Goal: Navigation & Orientation: Find specific page/section

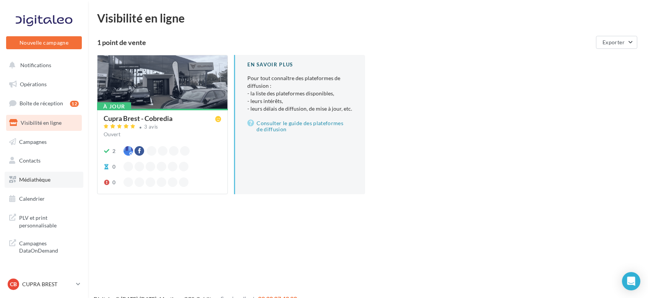
click at [37, 182] on span "Médiathèque" at bounding box center [34, 180] width 31 height 6
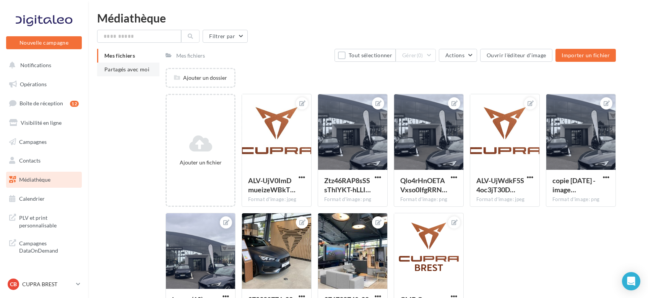
click at [125, 73] on li "Partagés avec moi" at bounding box center [128, 70] width 62 height 14
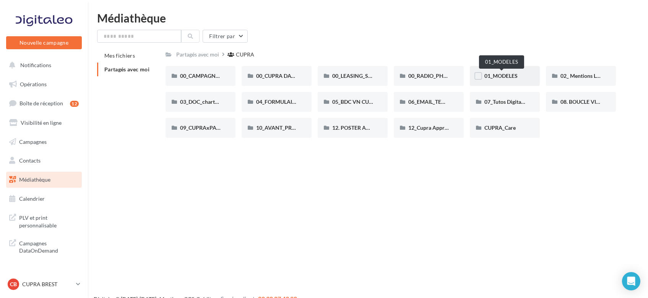
click at [497, 76] on span "01_MODELES" at bounding box center [500, 76] width 33 height 6
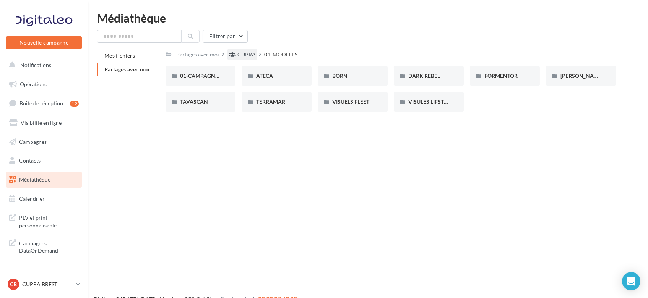
click at [248, 54] on div "CUPRA" at bounding box center [246, 55] width 18 height 8
click at [246, 58] on div "CUPRA" at bounding box center [246, 55] width 18 height 8
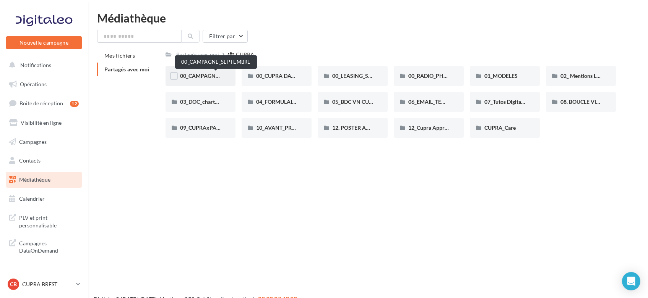
click at [206, 76] on span "00_CAMPAGNE_SEPTEMBRE" at bounding box center [215, 76] width 71 height 6
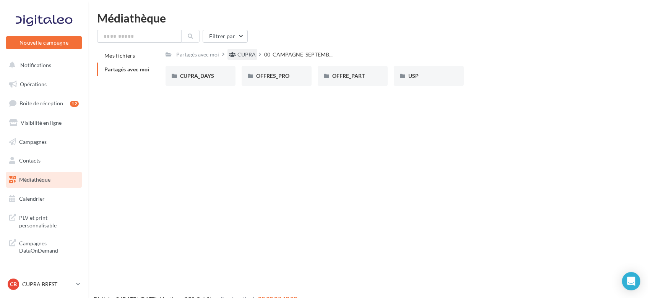
click at [244, 57] on div "CUPRA" at bounding box center [246, 55] width 18 height 8
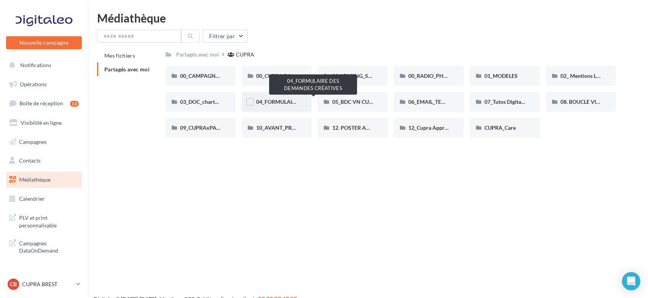
click at [288, 104] on span "04_FORMULAIRE DES DEMANDES CRÉATIVES" at bounding box center [312, 102] width 113 height 6
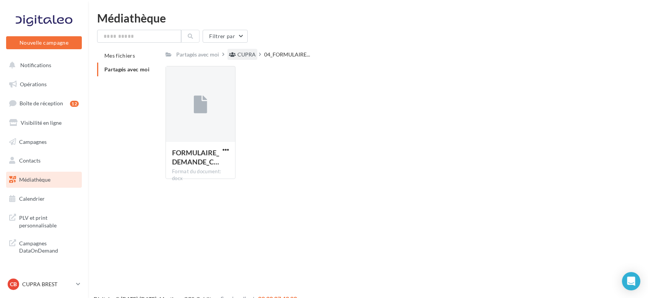
click at [243, 56] on div "CUPRA" at bounding box center [246, 55] width 18 height 8
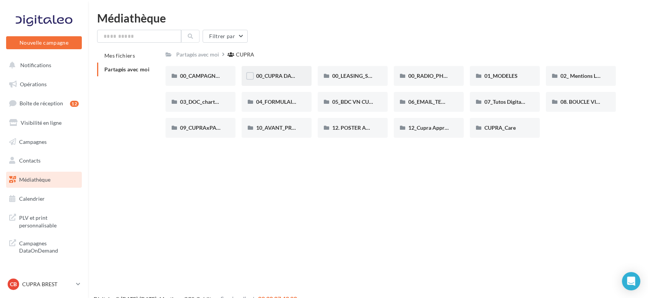
click at [295, 79] on div "00_CUPRA DAYS (JPO)" at bounding box center [276, 76] width 41 height 8
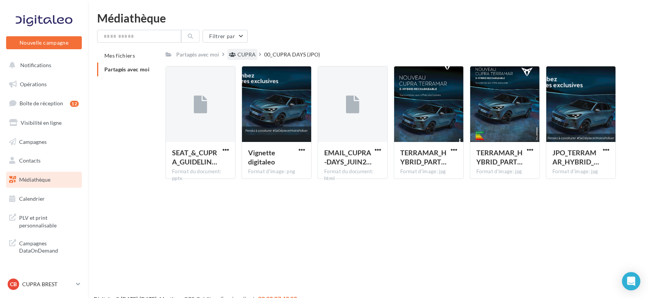
click at [238, 57] on div "CUPRA" at bounding box center [246, 55] width 18 height 8
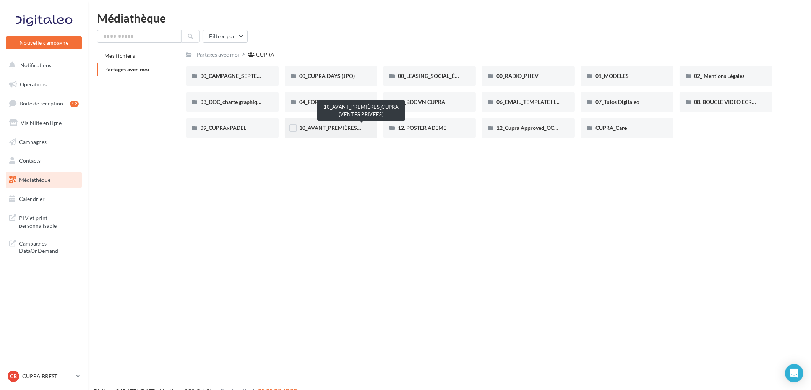
click at [323, 129] on span "10_AVANT_PREMIÈRES_CUPRA (VENTES PRIVEES)" at bounding box center [361, 128] width 125 height 6
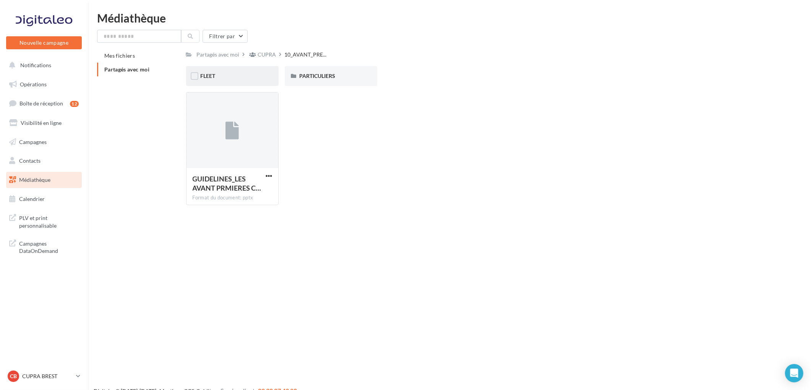
click at [222, 71] on div "FLEET" at bounding box center [232, 76] width 92 height 20
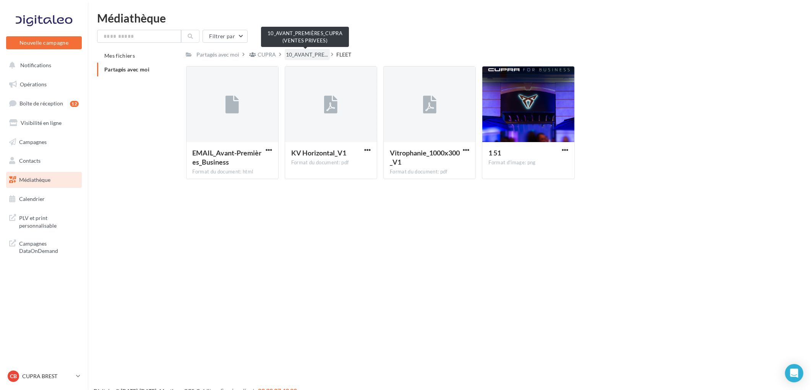
click at [307, 58] on span "10_AVANT_PRE..." at bounding box center [307, 55] width 42 height 8
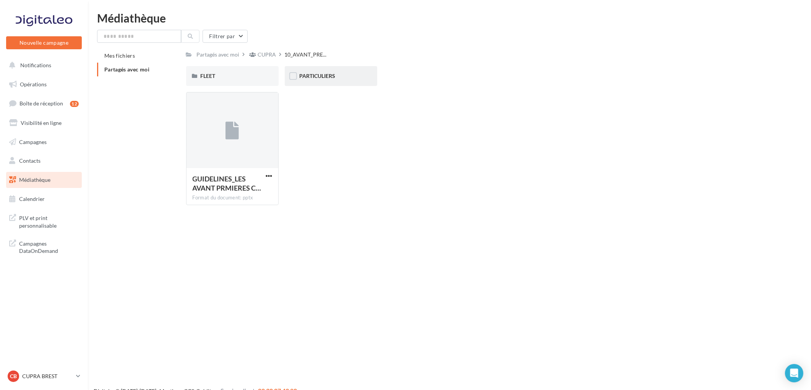
click at [368, 71] on div "PARTICULIERS" at bounding box center [331, 76] width 92 height 20
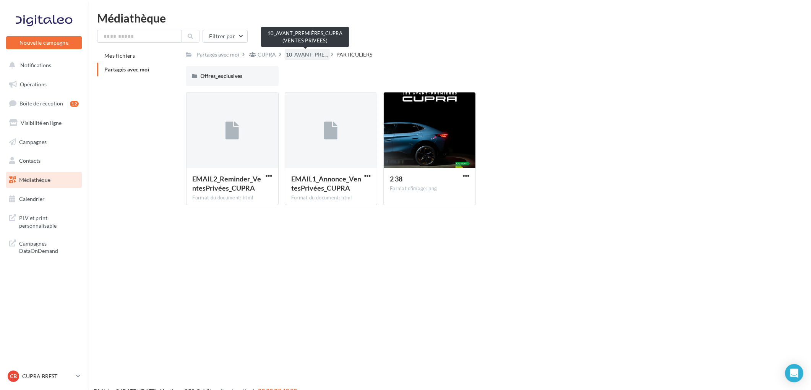
click at [291, 54] on span "10_AVANT_PRE..." at bounding box center [307, 55] width 42 height 8
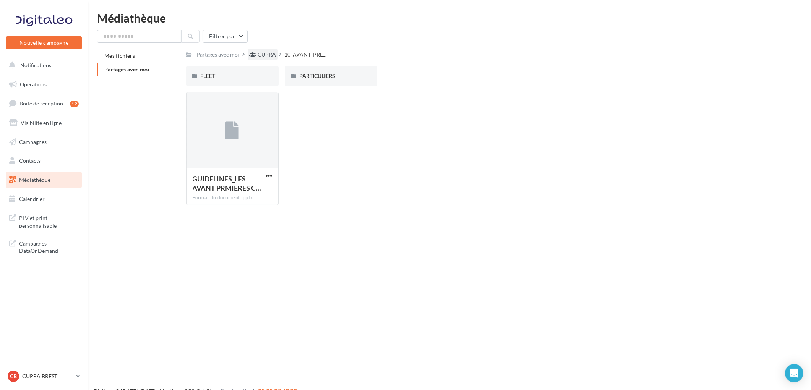
click at [266, 57] on div "CUPRA" at bounding box center [267, 55] width 18 height 8
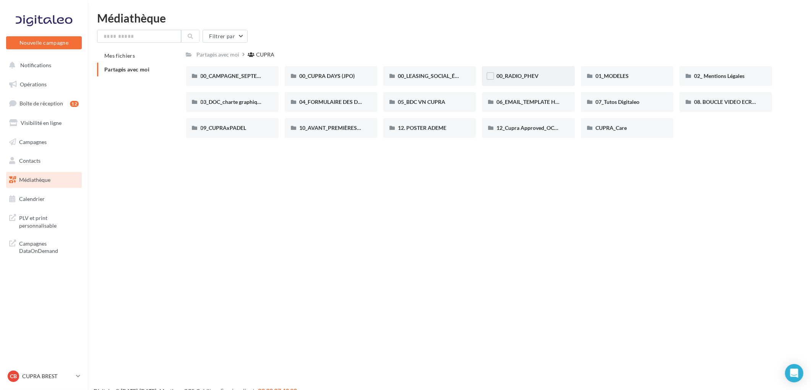
click at [522, 84] on div "00_RADIO_PHEV" at bounding box center [528, 76] width 92 height 20
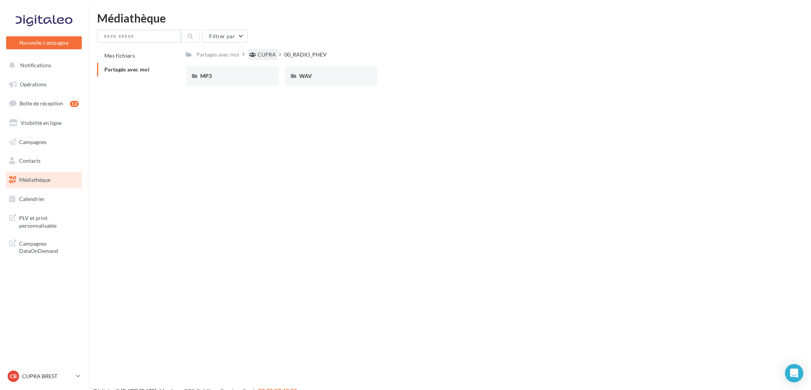
drag, startPoint x: 265, startPoint y: 54, endPoint x: 298, endPoint y: 59, distance: 33.7
click at [265, 54] on div "CUPRA" at bounding box center [267, 55] width 18 height 8
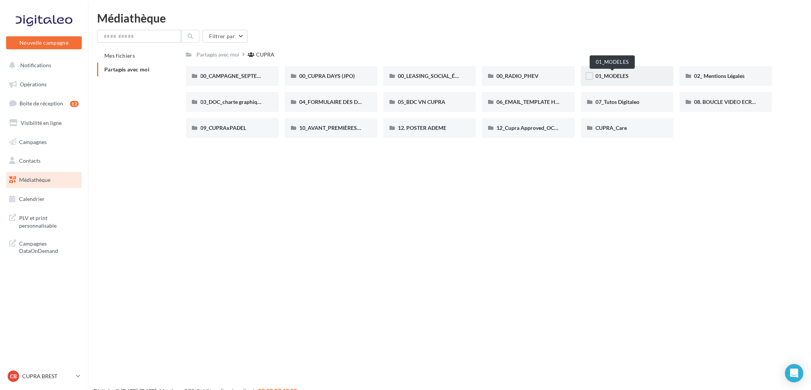
click at [608, 73] on span "01_MODELES" at bounding box center [611, 76] width 33 height 6
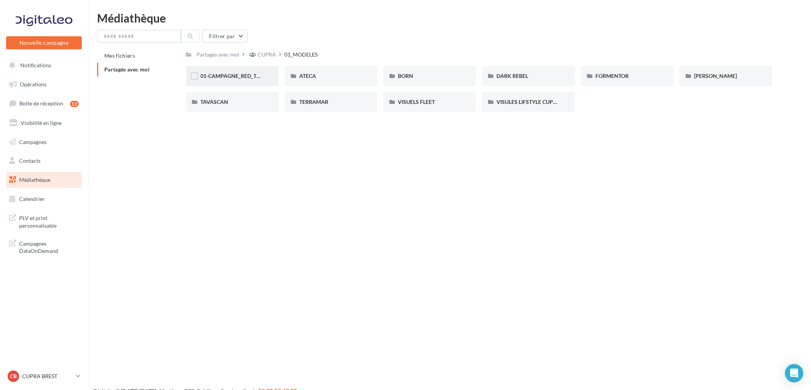
click at [245, 79] on div "01-CAMPAGNE_RED_THREAD" at bounding box center [232, 76] width 63 height 8
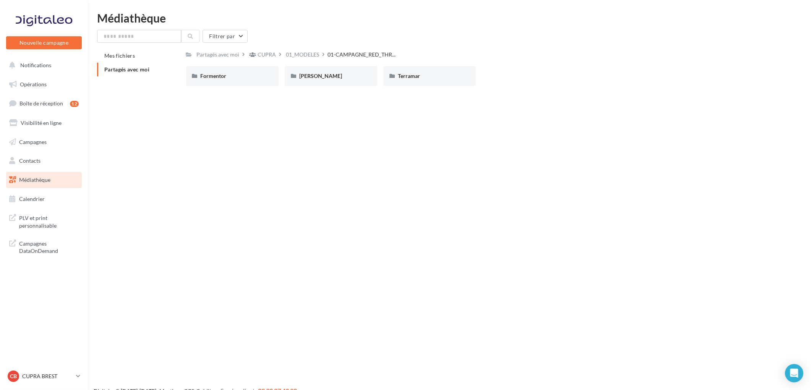
drag, startPoint x: 302, startPoint y: 57, endPoint x: 368, endPoint y: 63, distance: 65.6
click at [302, 57] on div "01_MODELES" at bounding box center [302, 55] width 33 height 8
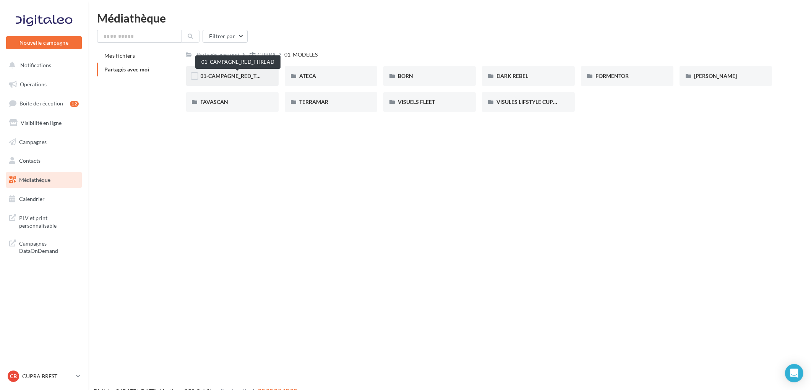
click at [212, 75] on span "01-CAMPAGNE_RED_THREAD" at bounding box center [238, 76] width 75 height 6
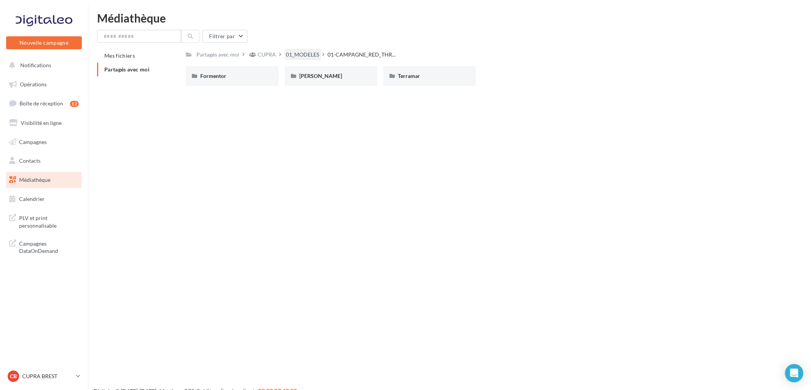
click at [313, 54] on div "01_MODELES" at bounding box center [302, 55] width 33 height 8
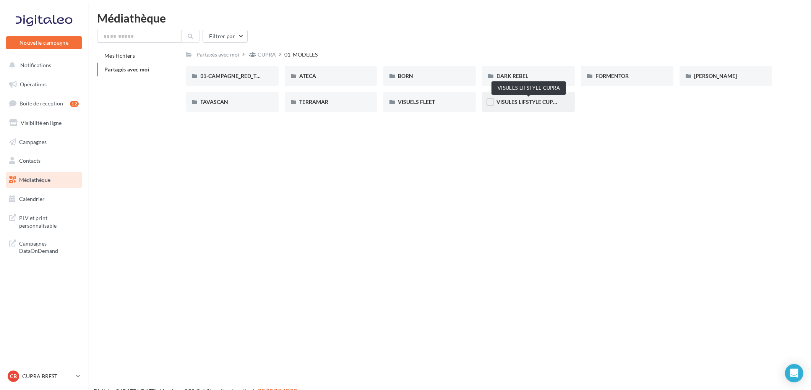
click at [546, 99] on span "VISULES LIFSTYLE CUPRA" at bounding box center [528, 102] width 64 height 6
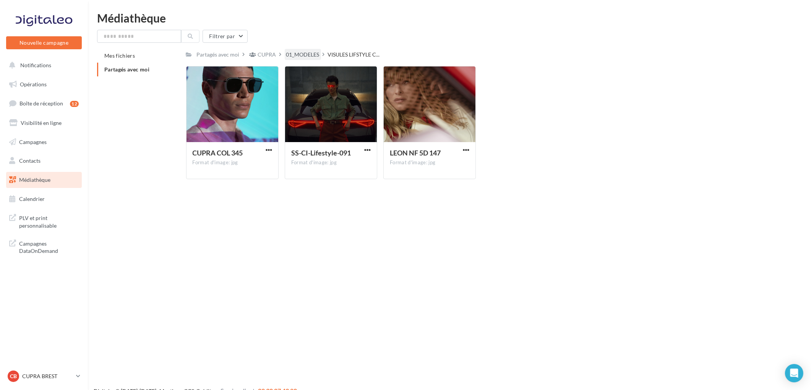
click at [301, 50] on div "01_MODELES" at bounding box center [303, 54] width 36 height 11
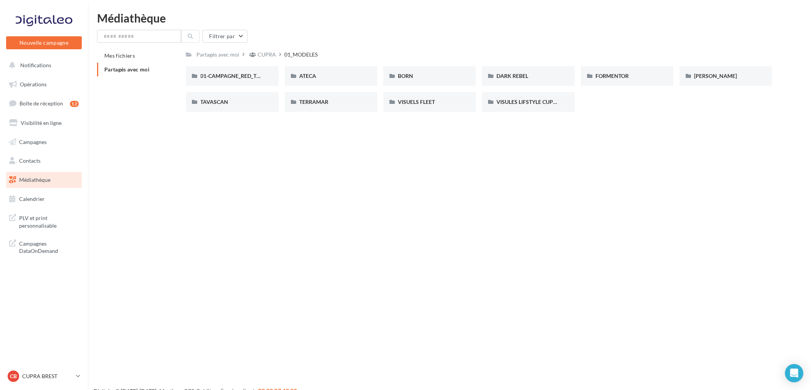
click at [260, 55] on div "CUPRA" at bounding box center [267, 55] width 18 height 8
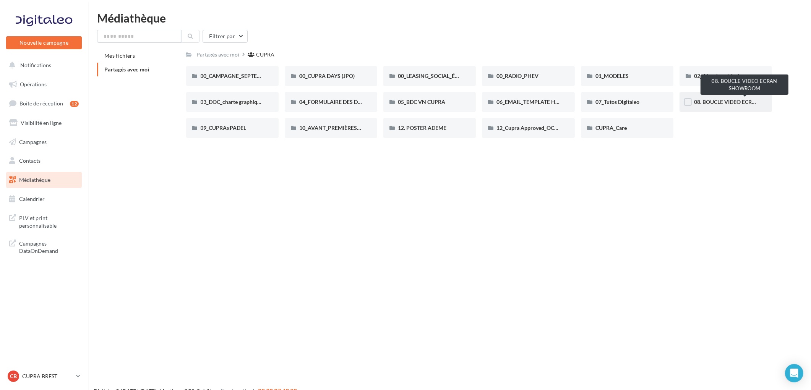
click at [652, 101] on span "08. BOUCLE VIDEO ECRAN SHOWROOM" at bounding box center [744, 102] width 101 height 6
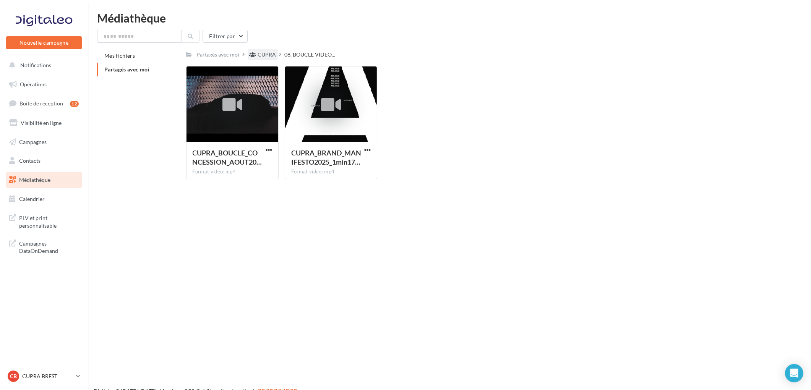
click at [264, 52] on div "CUPRA" at bounding box center [267, 55] width 18 height 8
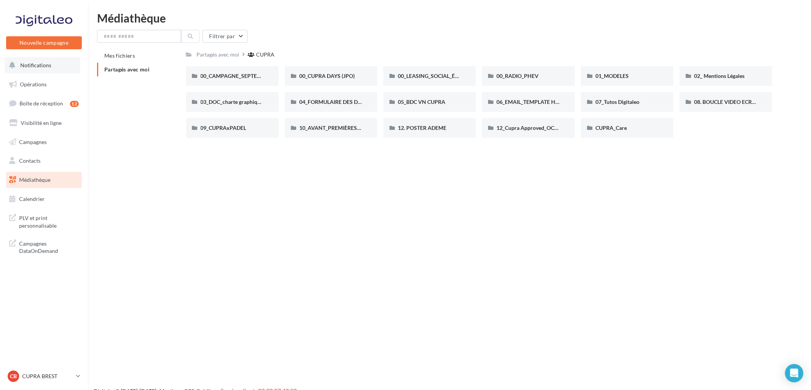
click at [32, 63] on span "Notifications" at bounding box center [35, 65] width 31 height 6
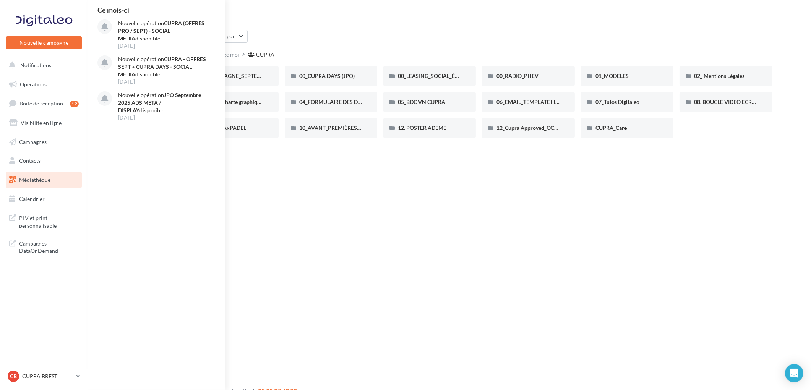
click at [320, 155] on div "Nouvelle campagne Nouvelle campagne Notifications Ce mois-ci Nouvelle opération…" at bounding box center [405, 207] width 811 height 390
